Goal: Information Seeking & Learning: Find specific fact

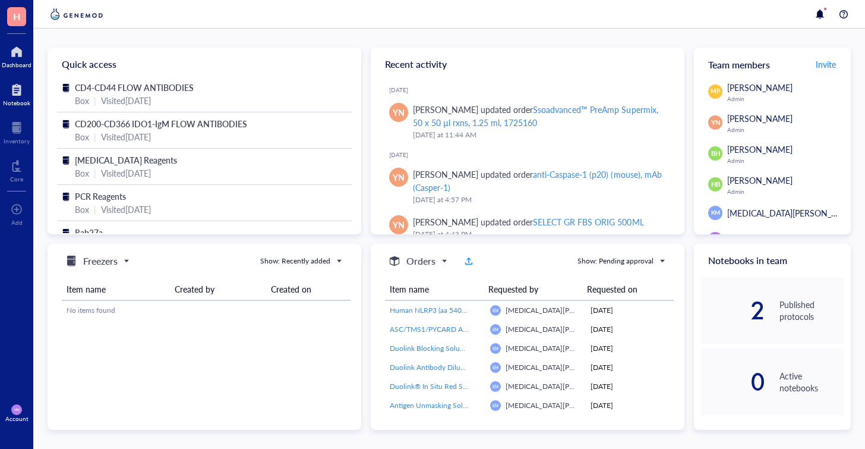
click at [20, 105] on div "Notebook" at bounding box center [16, 102] width 27 height 7
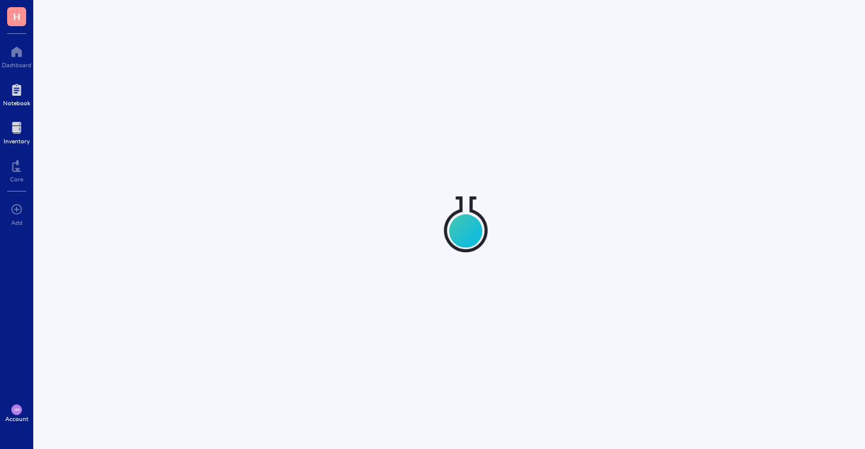
click at [20, 134] on div at bounding box center [17, 127] width 26 height 19
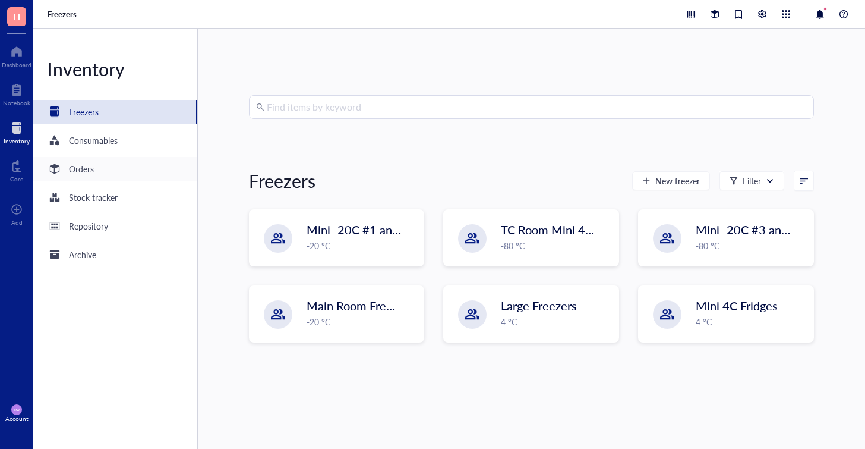
click at [89, 169] on div "Orders" at bounding box center [81, 168] width 25 height 13
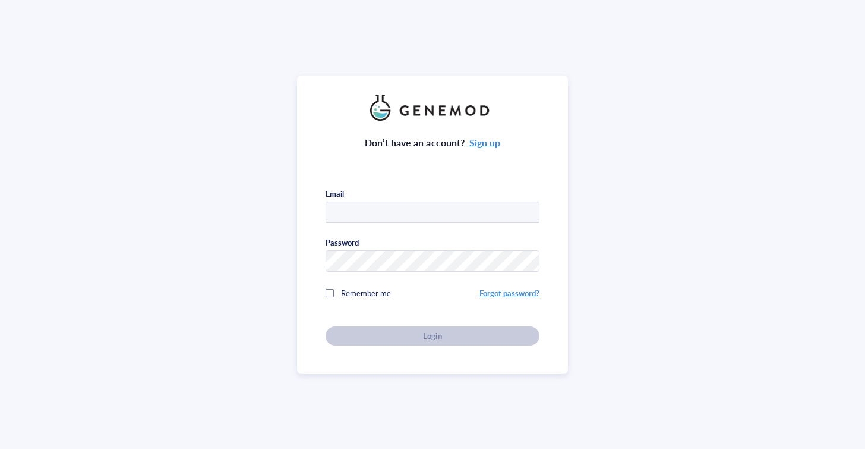
type input "[EMAIL_ADDRESS][DOMAIN_NAME]"
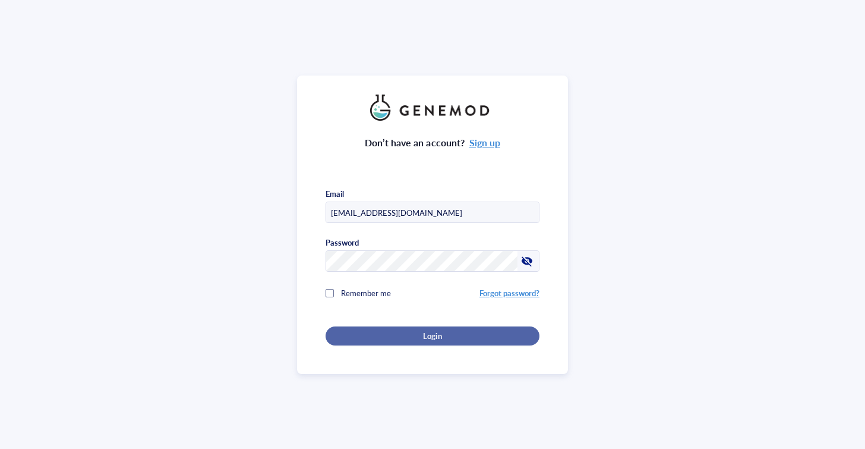
click at [436, 332] on span "Login" at bounding box center [432, 335] width 18 height 11
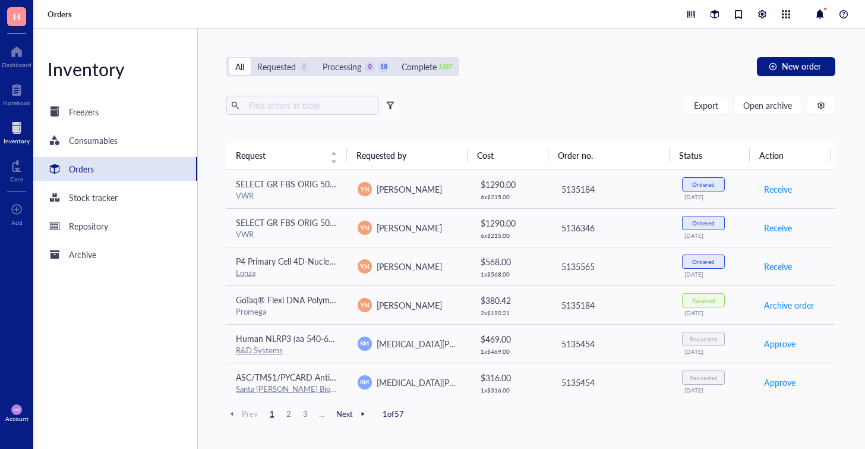
click at [17, 132] on div at bounding box center [17, 127] width 26 height 19
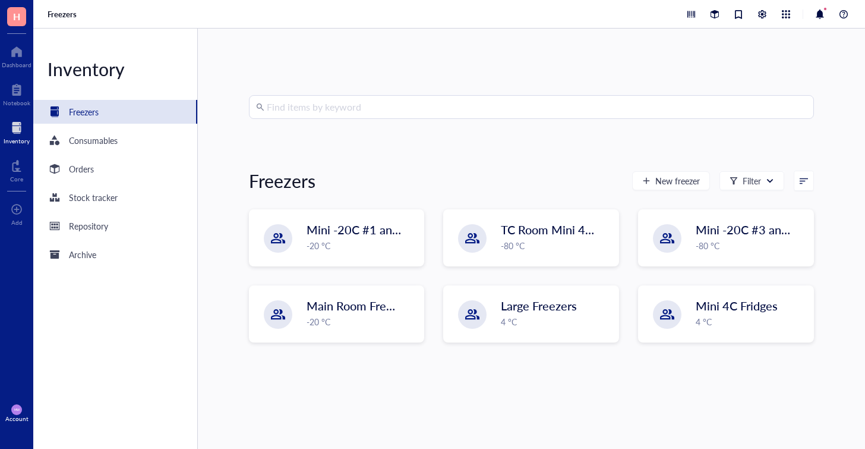
click at [298, 105] on input "search" at bounding box center [537, 107] width 540 height 23
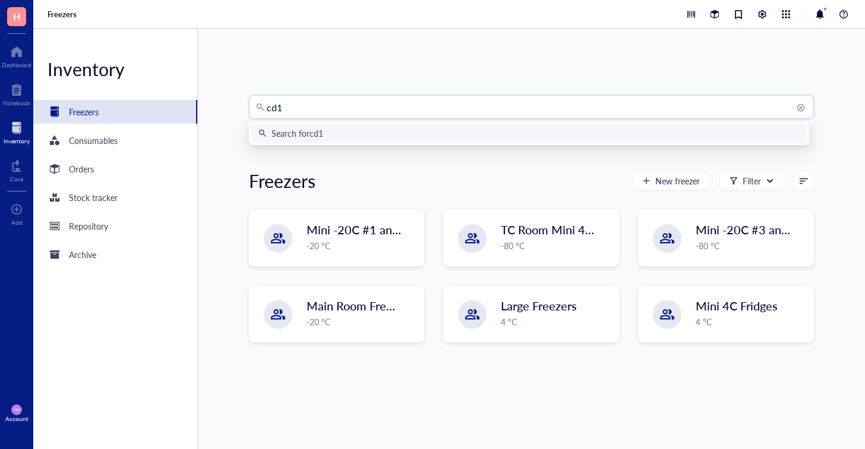
type input "cd1d"
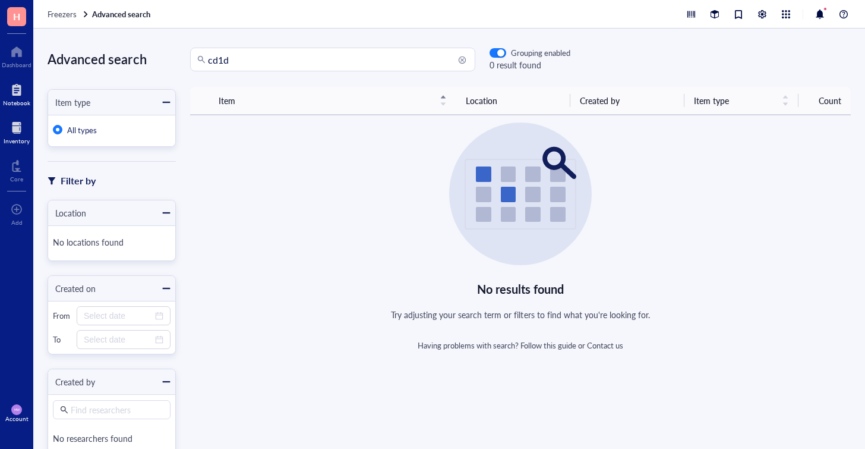
click at [23, 97] on div at bounding box center [16, 89] width 27 height 19
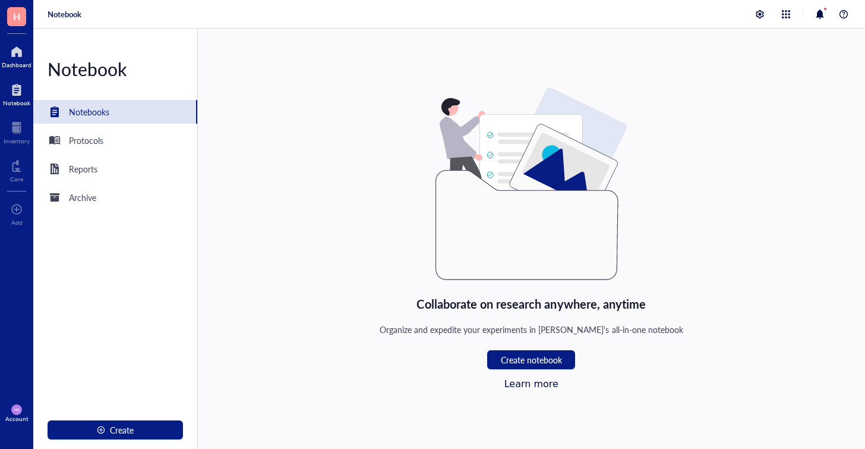
click at [16, 62] on div "Dashboard" at bounding box center [17, 64] width 30 height 7
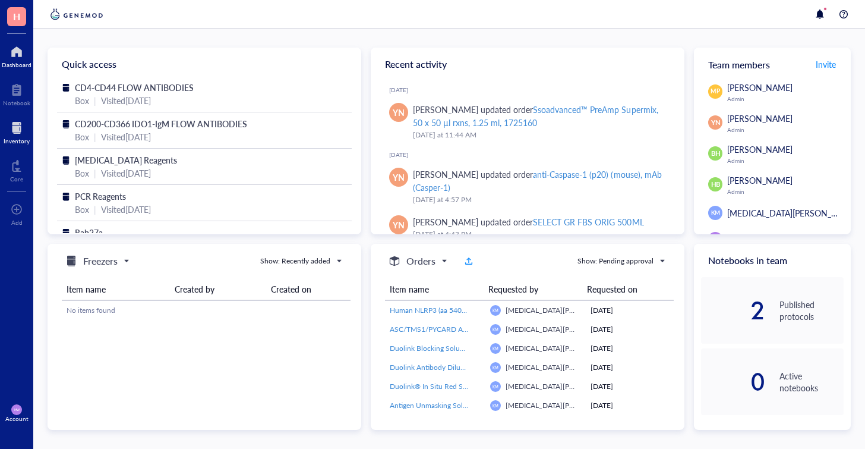
click at [18, 130] on div at bounding box center [17, 127] width 26 height 19
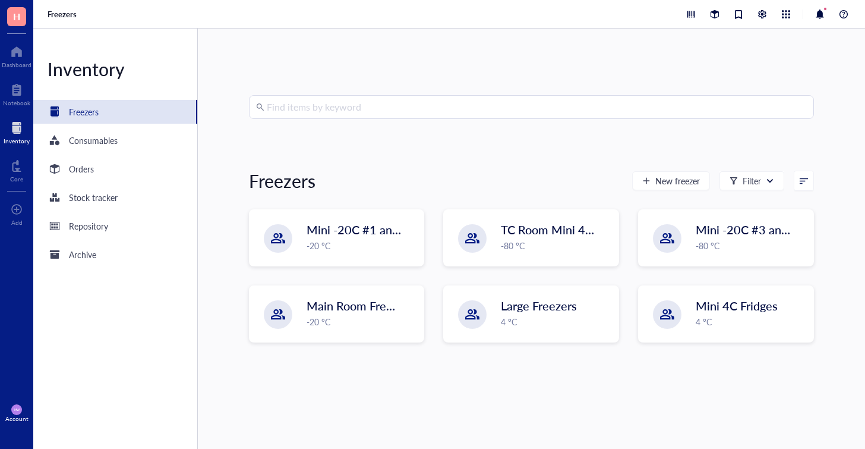
click at [307, 118] on div "Find items by keyword" at bounding box center [531, 107] width 565 height 24
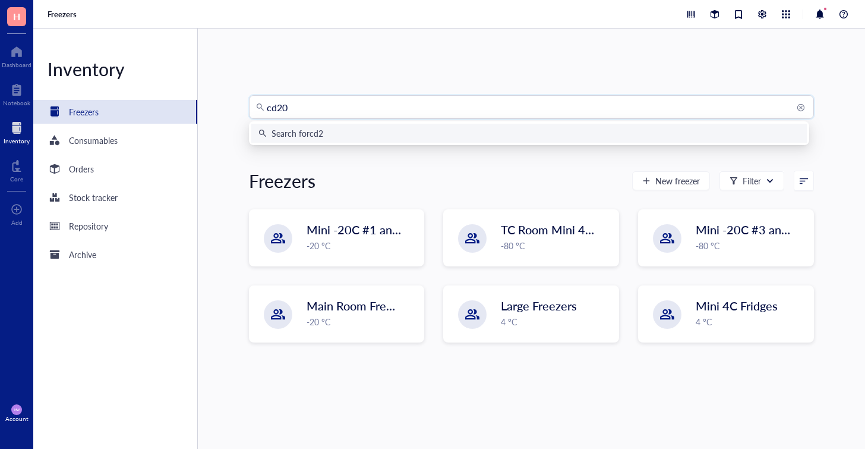
type input "cd200"
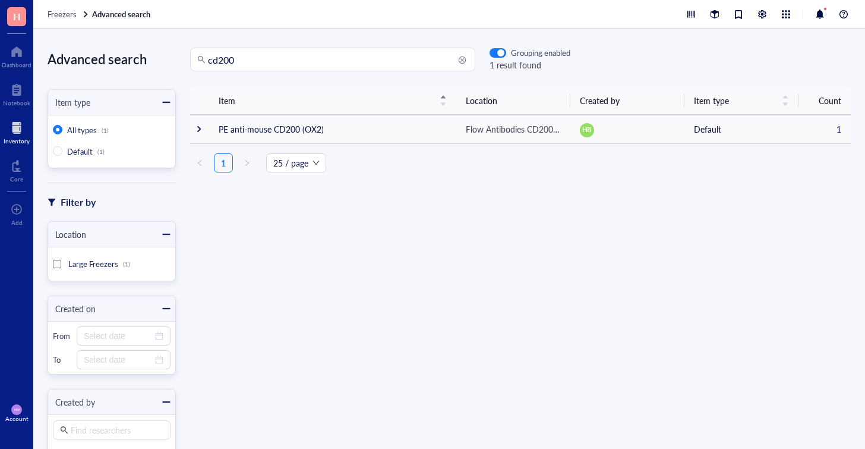
click at [251, 59] on input "cd200" at bounding box center [338, 59] width 260 height 23
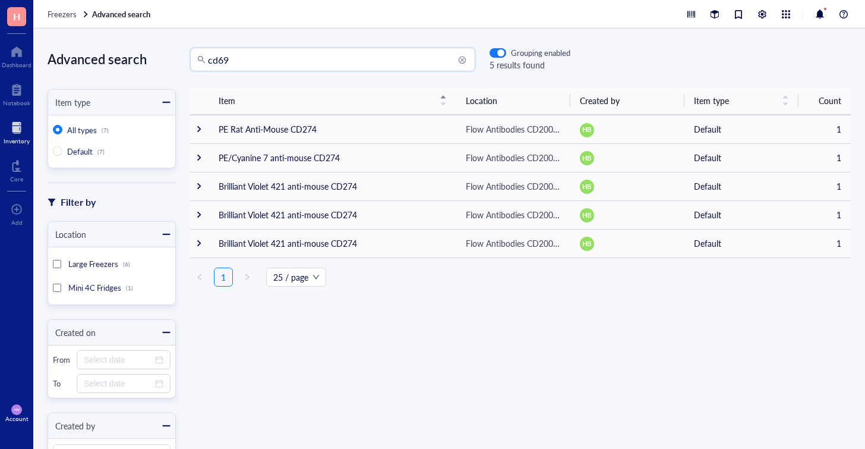
type input "cd69"
